Goal: Communication & Community: Participate in discussion

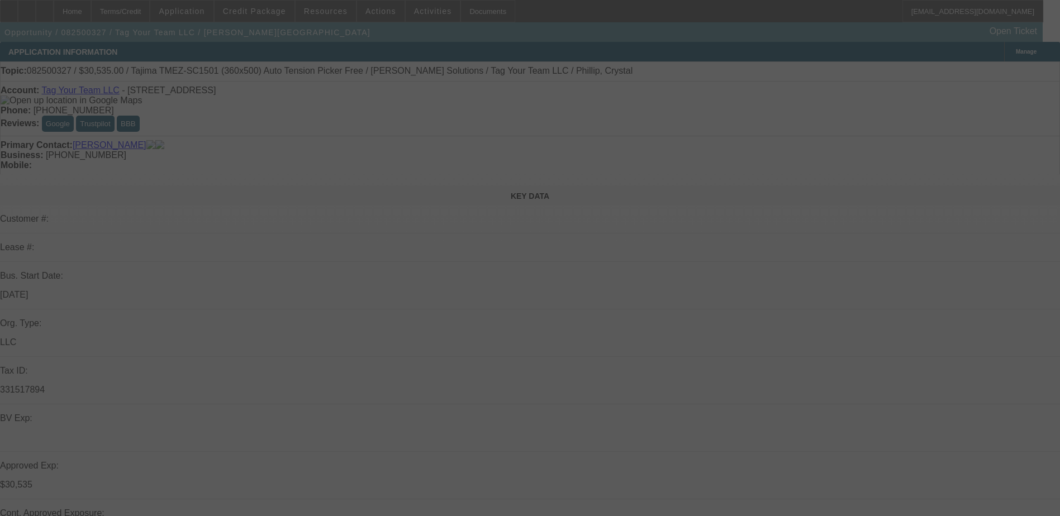
click at [544, 343] on div at bounding box center [530, 258] width 1060 height 516
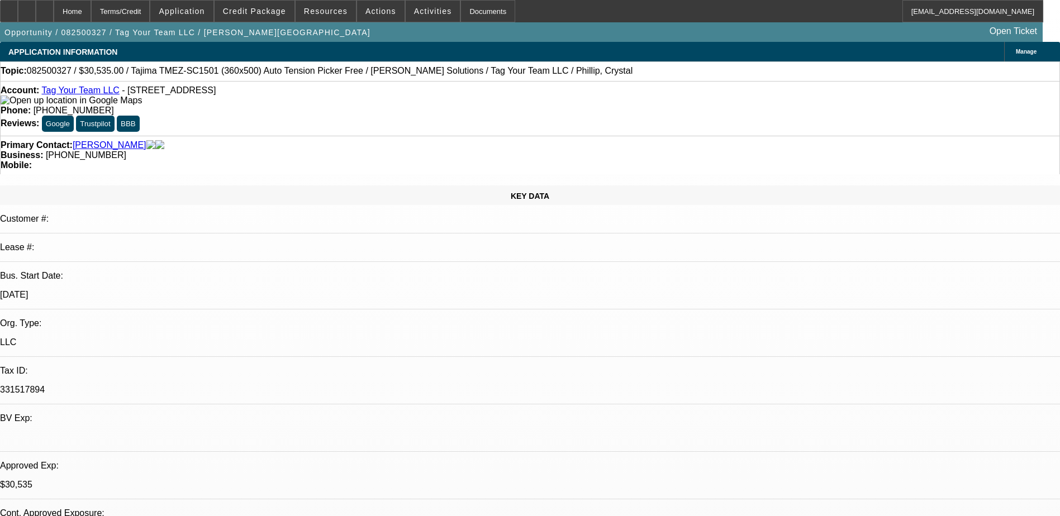
select select "0"
select select "2"
select select "0.1"
select select "0"
select select "2"
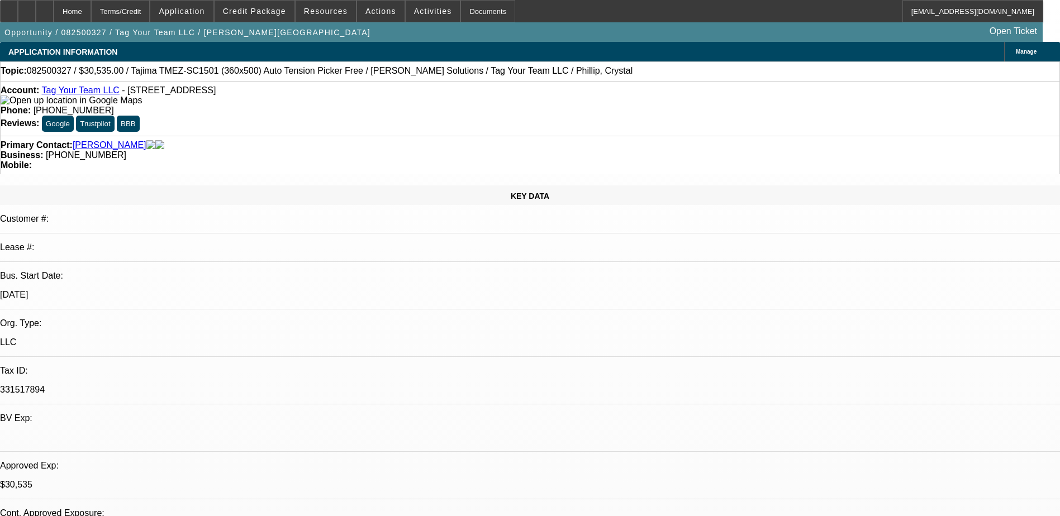
select select "0"
select select "2"
select select "0.1"
select select "0"
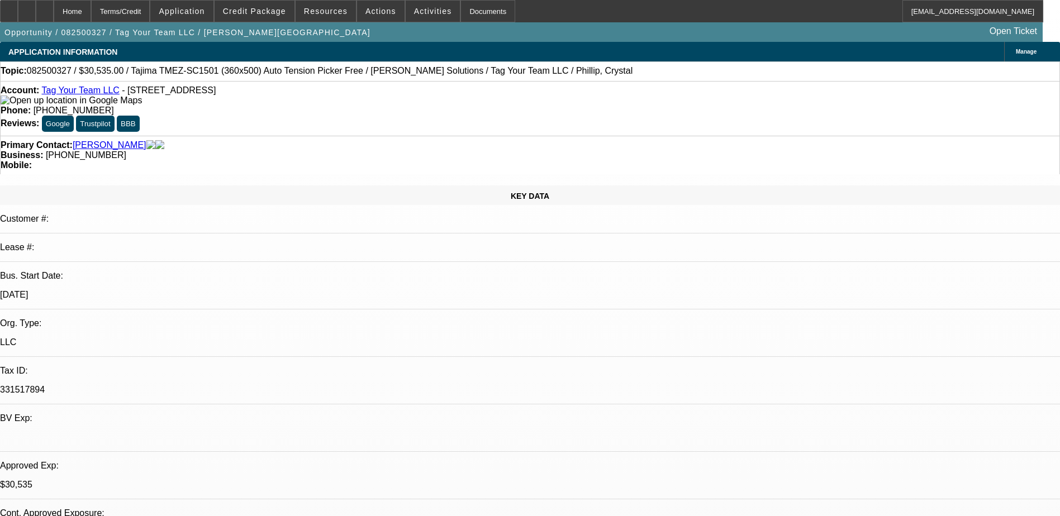
select select "2"
select select "0"
select select "1"
select select "2"
select select "4"
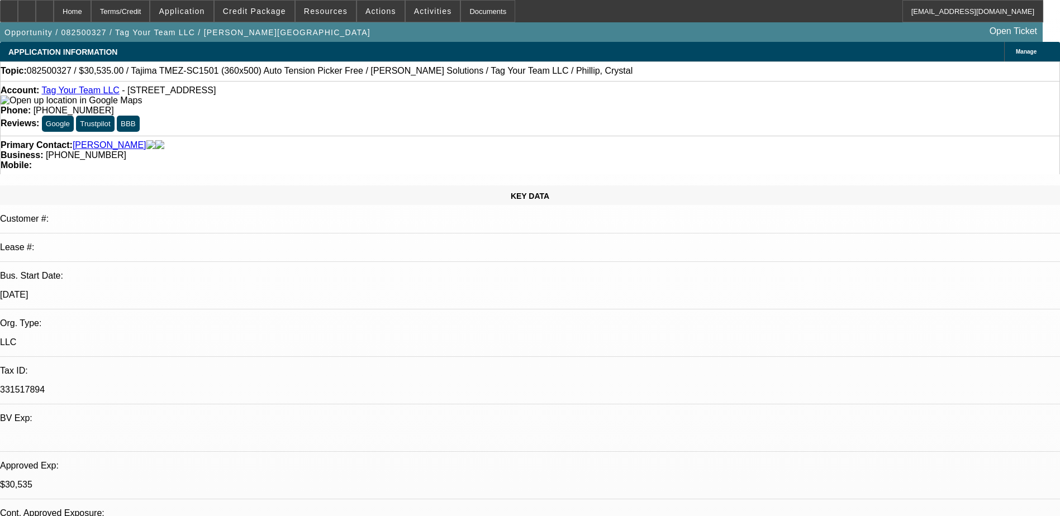
select select "1"
select select "2"
select select "6"
select select "1"
select select "2"
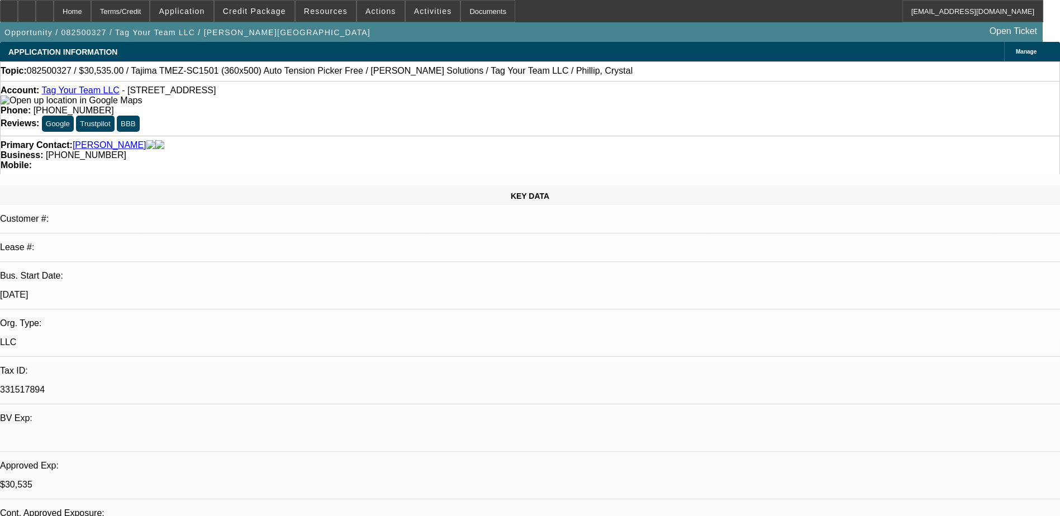
select select "4"
select select "1"
select select "2"
select select "6"
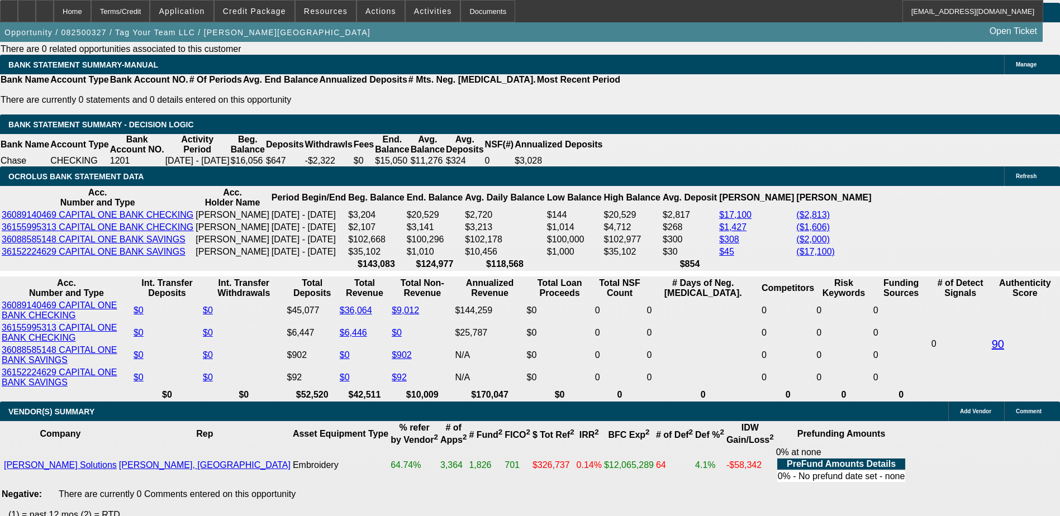
scroll to position [1887, 0]
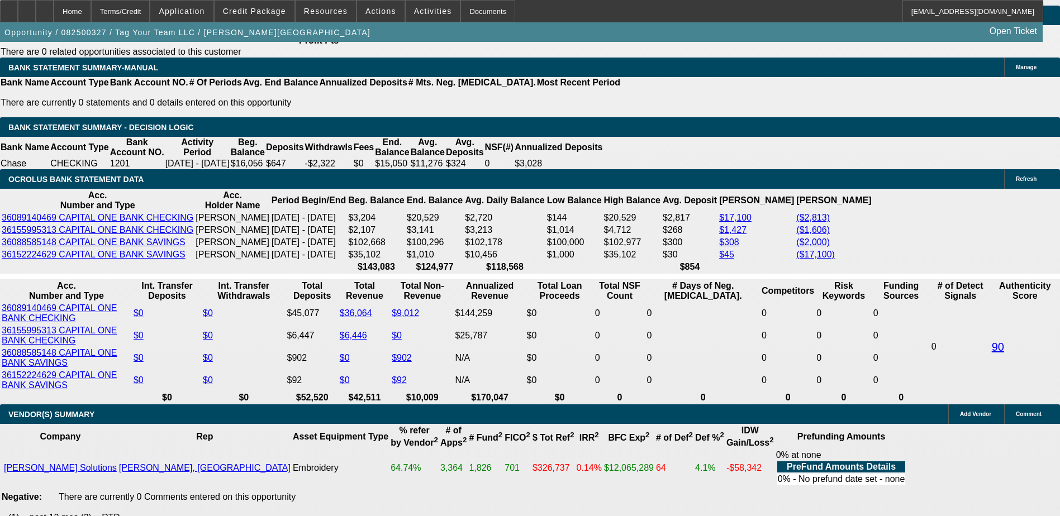
drag, startPoint x: 405, startPoint y: 287, endPoint x: 375, endPoint y: 329, distance: 51.3
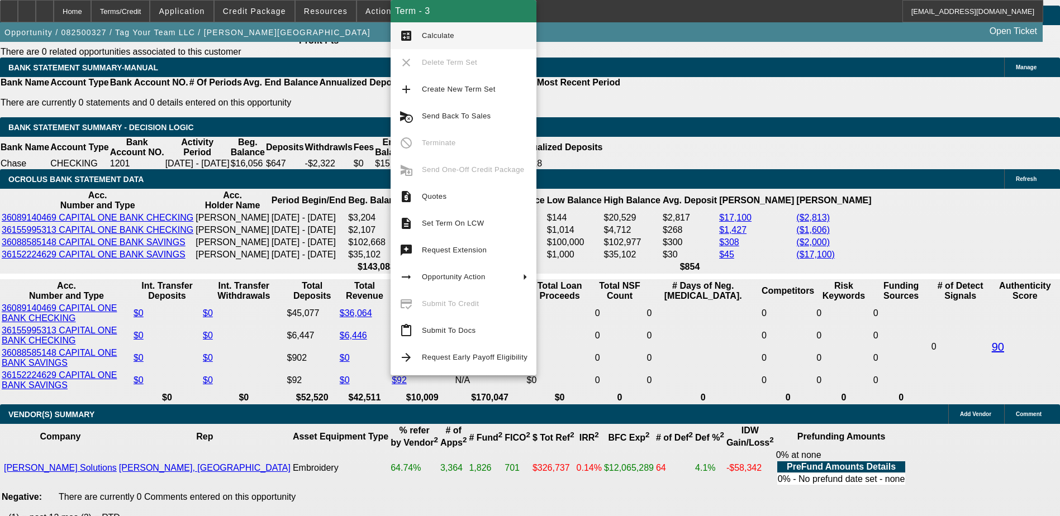
drag, startPoint x: 44, startPoint y: 361, endPoint x: 55, endPoint y: 356, distance: 12.3
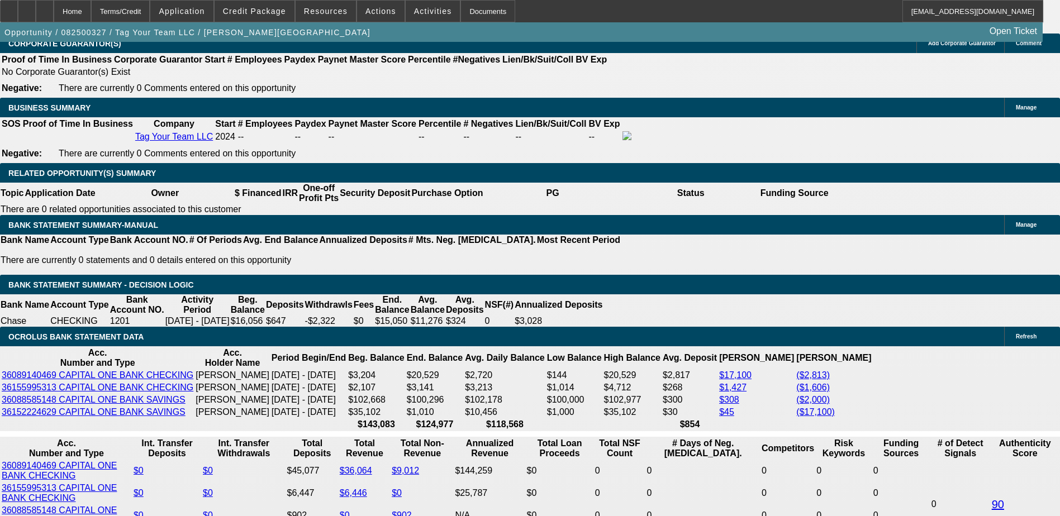
scroll to position [1719, 0]
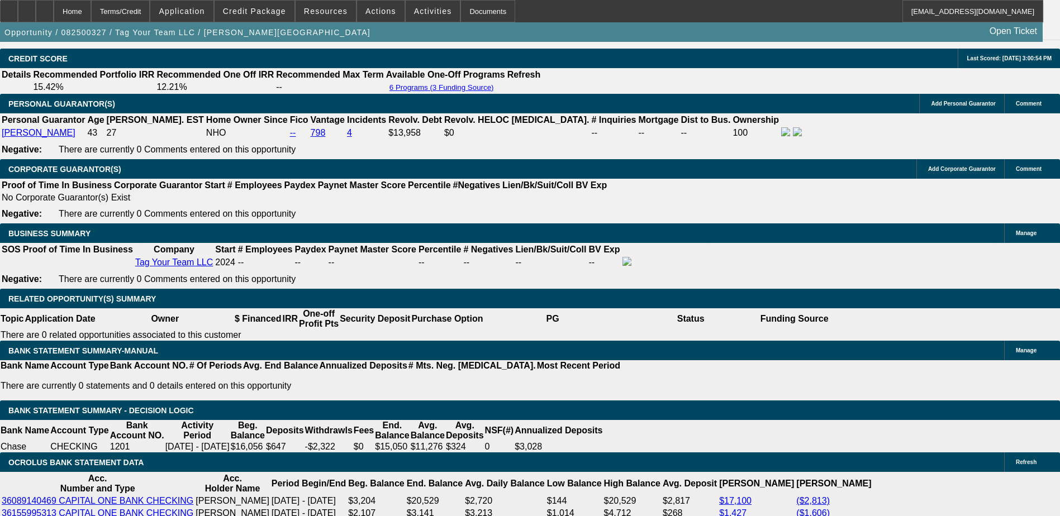
scroll to position [1496, 0]
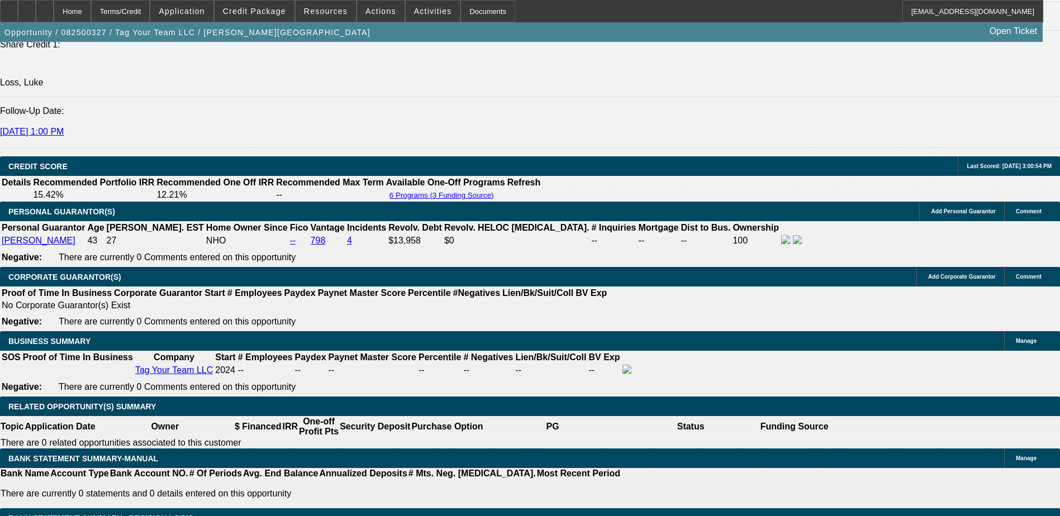
scroll to position [112, 0]
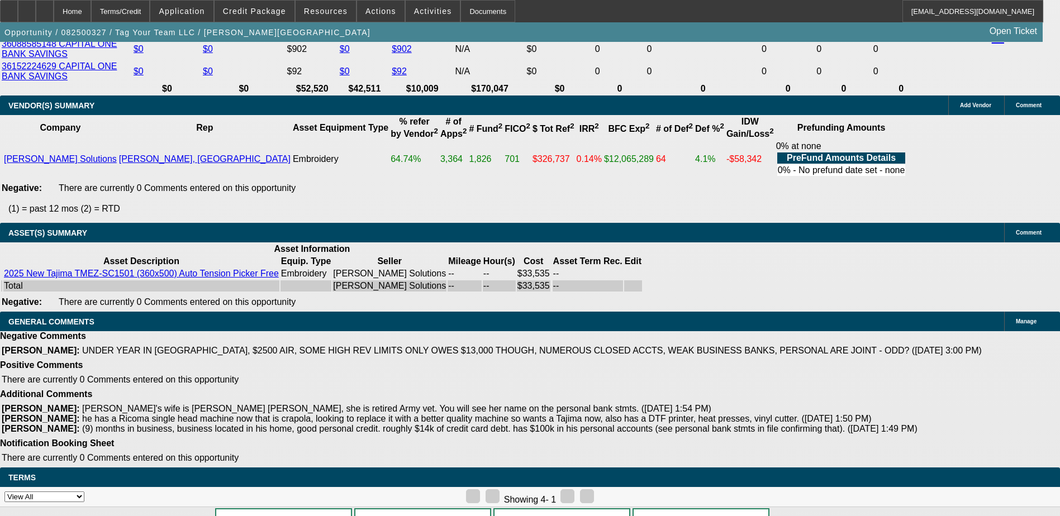
scroll to position [2222, 0]
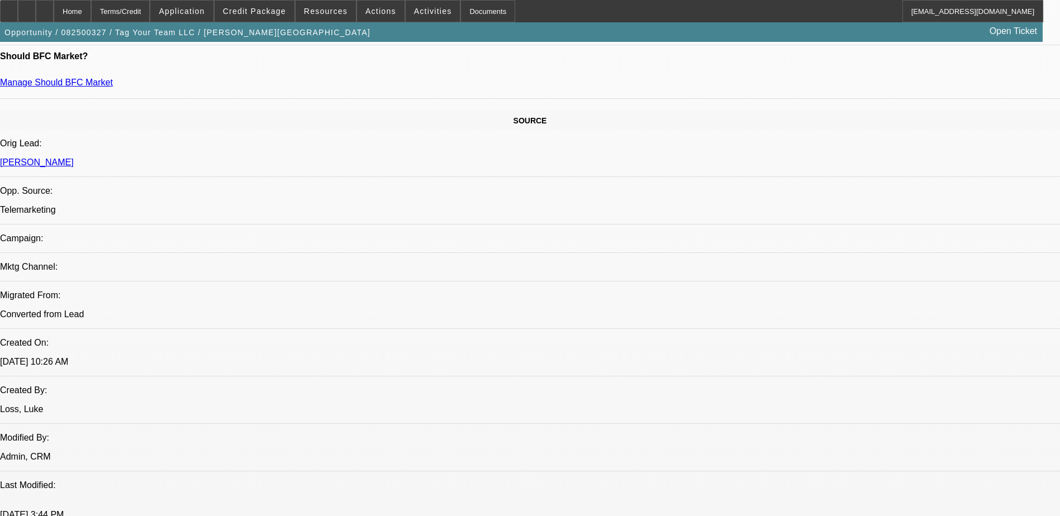
scroll to position [490, 0]
